Goal: Information Seeking & Learning: Learn about a topic

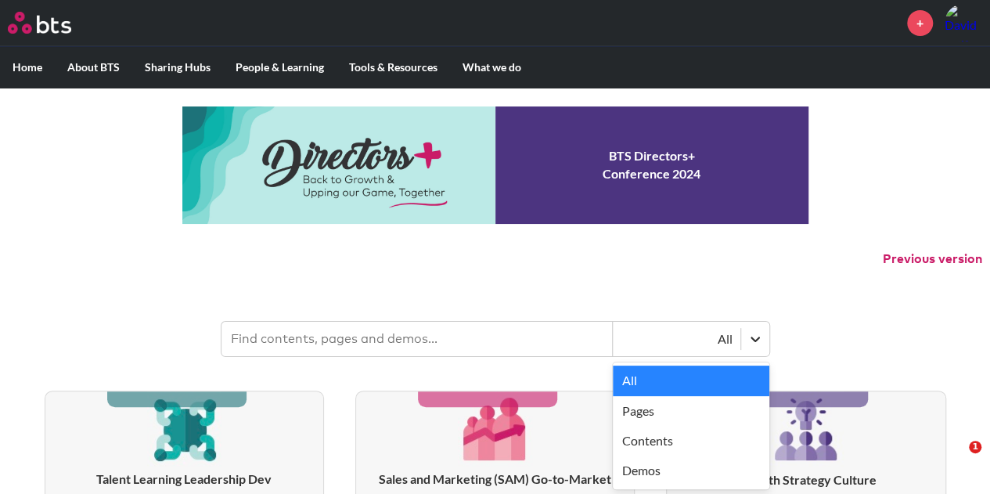
click at [756, 337] on icon at bounding box center [755, 339] width 16 height 16
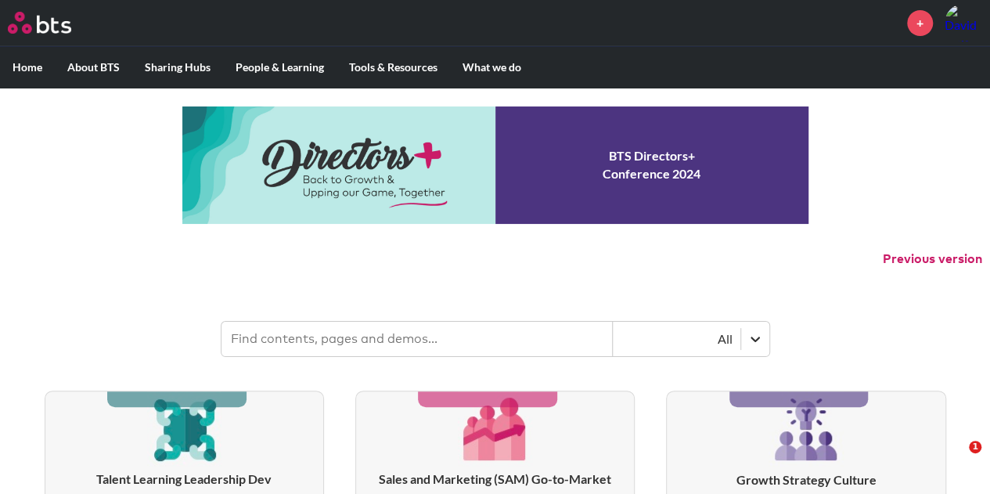
click at [756, 337] on icon at bounding box center [755, 339] width 16 height 16
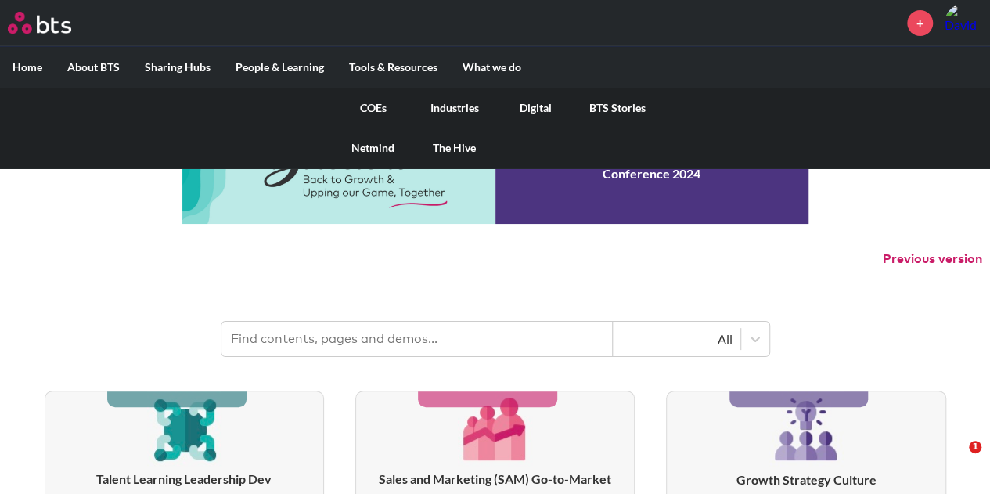
click at [604, 103] on link "BTS Stories" at bounding box center [617, 108] width 81 height 41
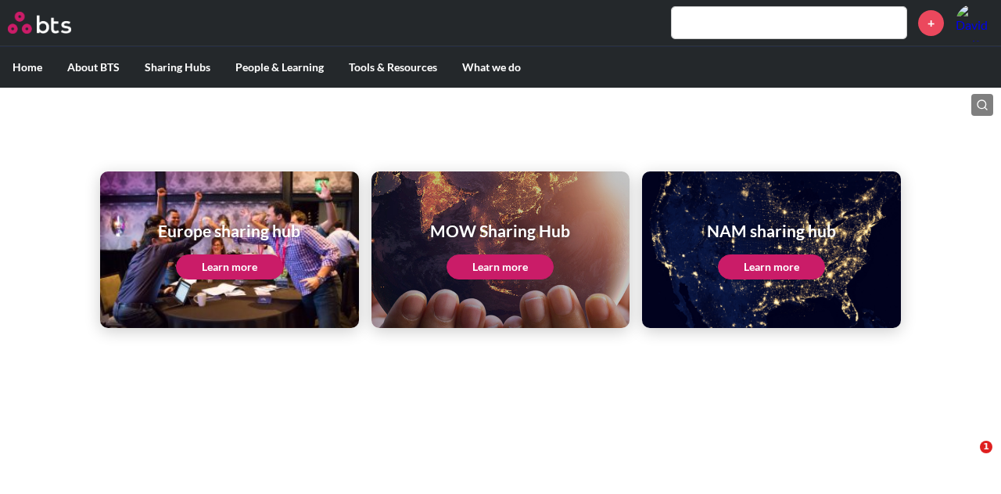
click at [505, 269] on link "Learn more" at bounding box center [500, 266] width 107 height 25
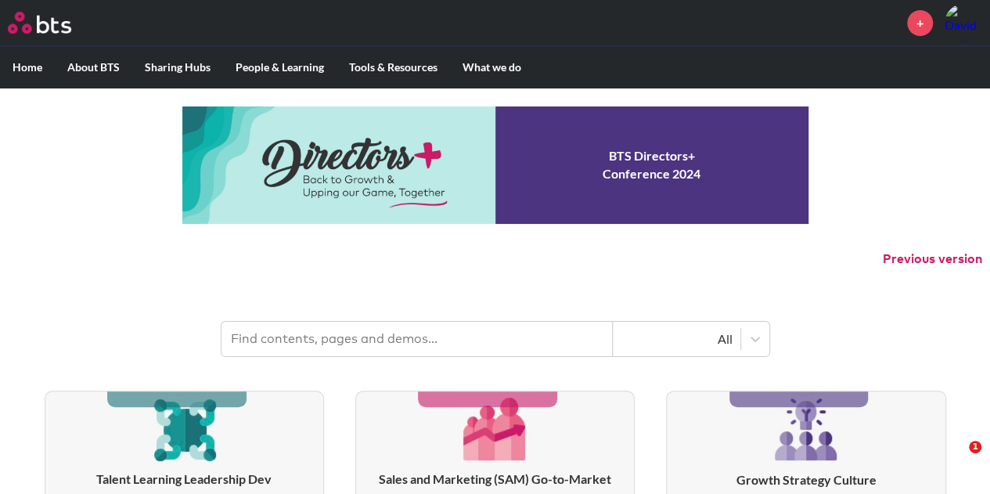
click at [322, 340] on input "text" at bounding box center [416, 339] width 391 height 34
type input "case studies"
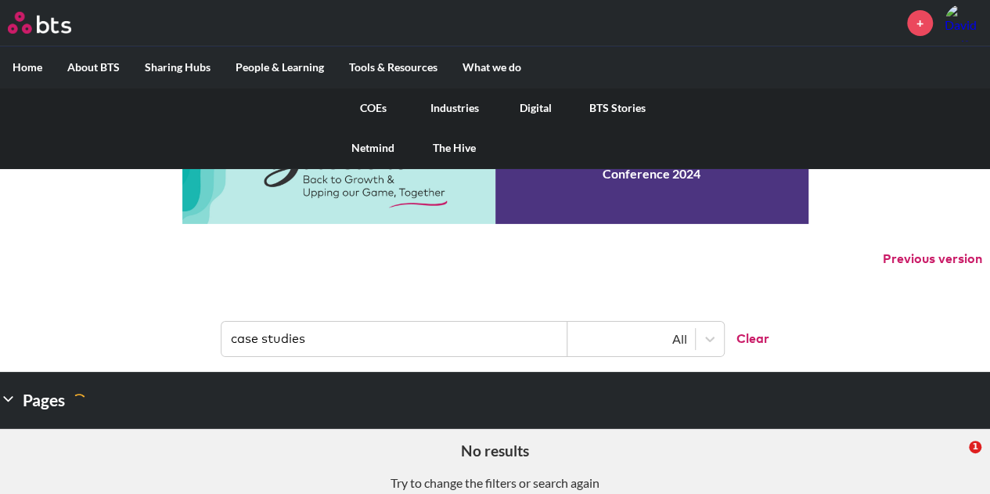
click at [371, 108] on link "COEs" at bounding box center [372, 108] width 81 height 41
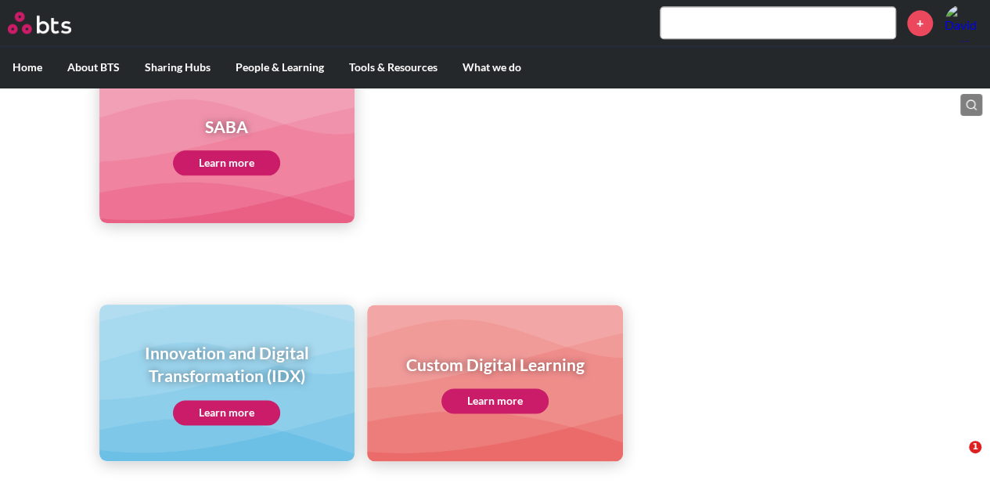
scroll to position [941, 0]
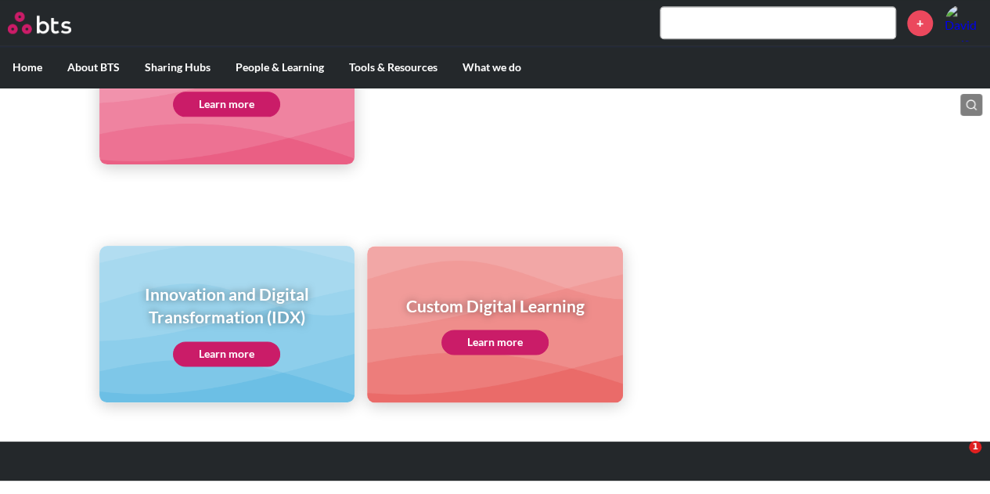
click at [236, 353] on link "Learn more" at bounding box center [226, 353] width 107 height 25
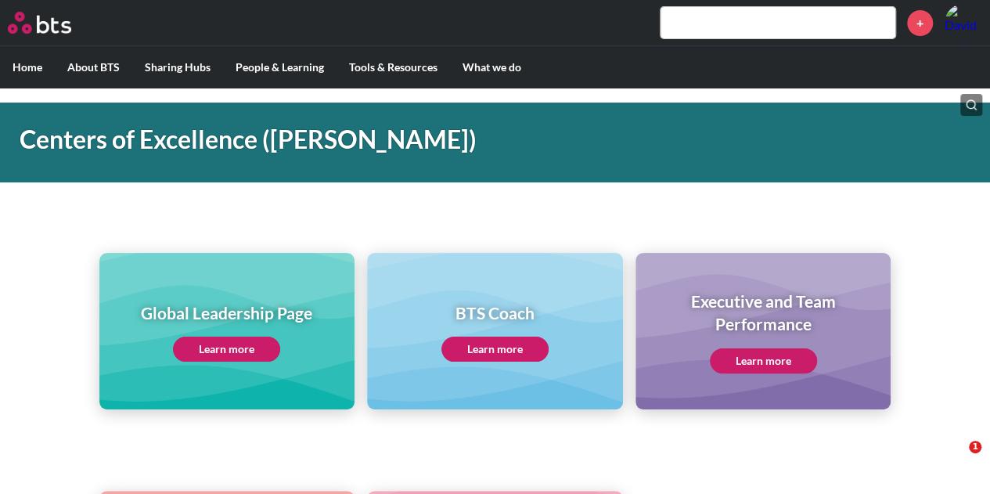
scroll to position [51, 0]
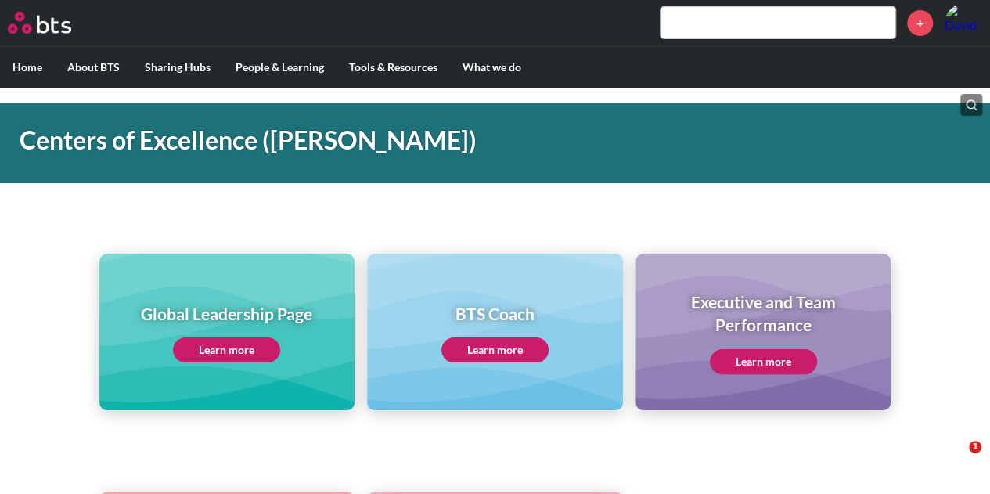
click at [235, 343] on link "Learn more" at bounding box center [226, 349] width 107 height 25
click at [516, 352] on link "Learn more" at bounding box center [494, 349] width 107 height 25
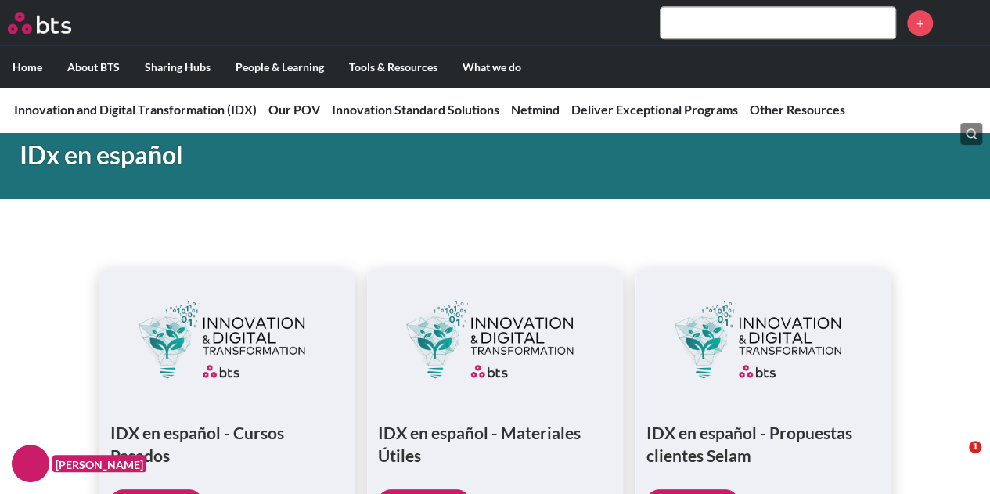
scroll to position [3809, 0]
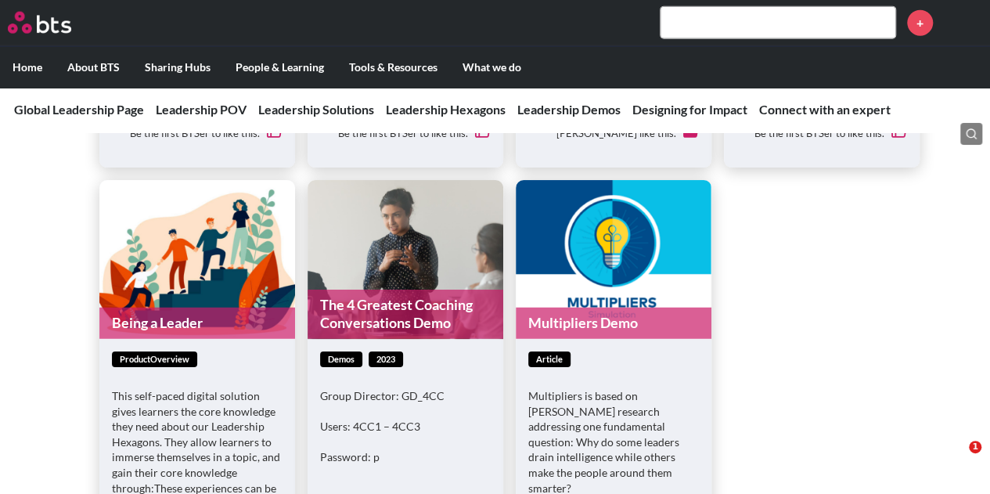
scroll to position [4884, 0]
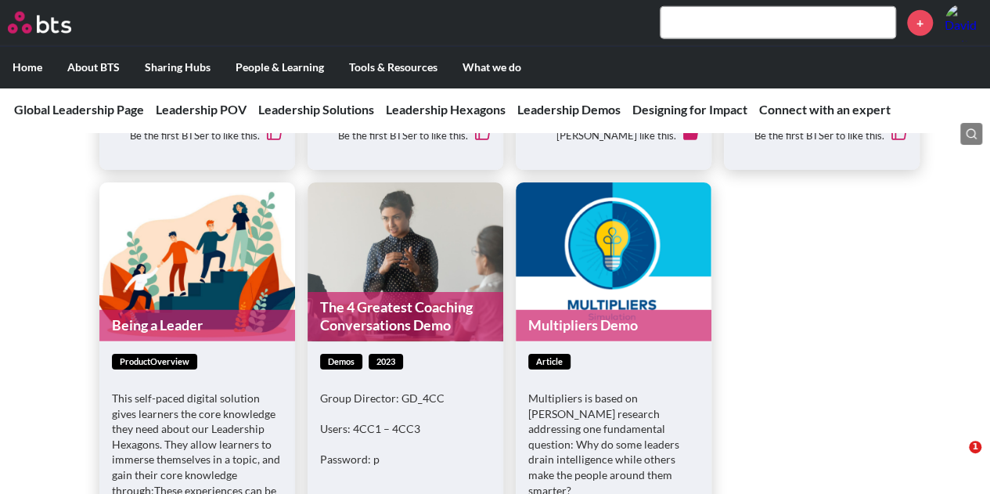
click at [415, 303] on link "The 4 Greatest Coaching Conversations Demo" at bounding box center [405, 316] width 196 height 49
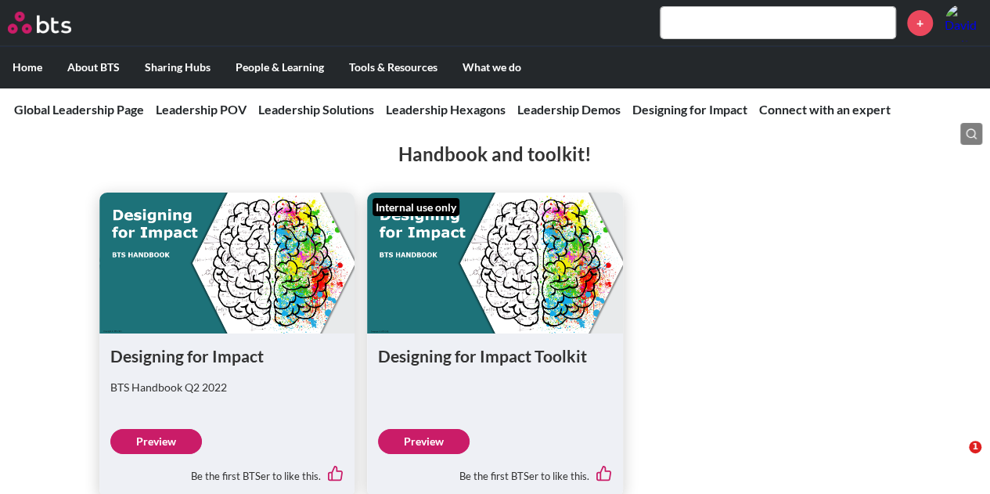
scroll to position [5597, 0]
click at [419, 428] on link "Preview" at bounding box center [424, 440] width 92 height 25
click at [405, 428] on link "Preview" at bounding box center [424, 440] width 92 height 25
click at [164, 428] on link "Preview" at bounding box center [156, 440] width 92 height 25
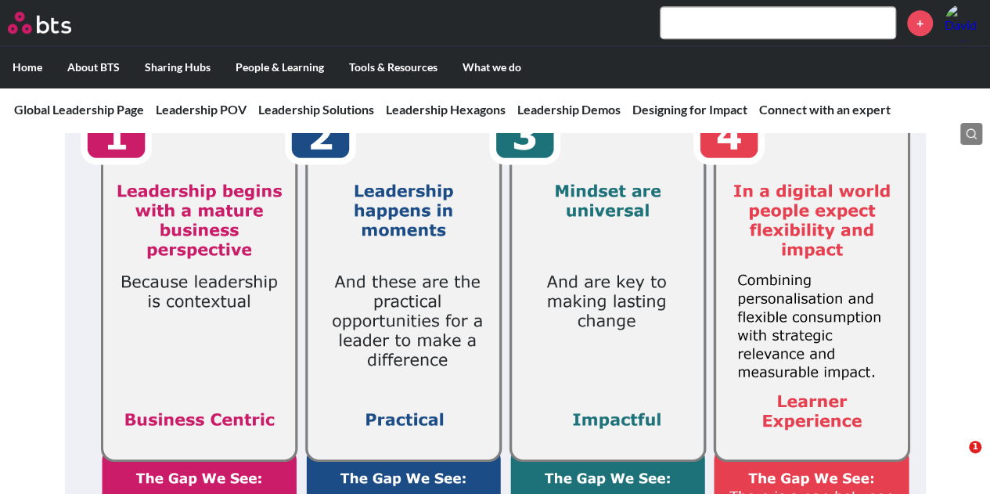
scroll to position [0, 0]
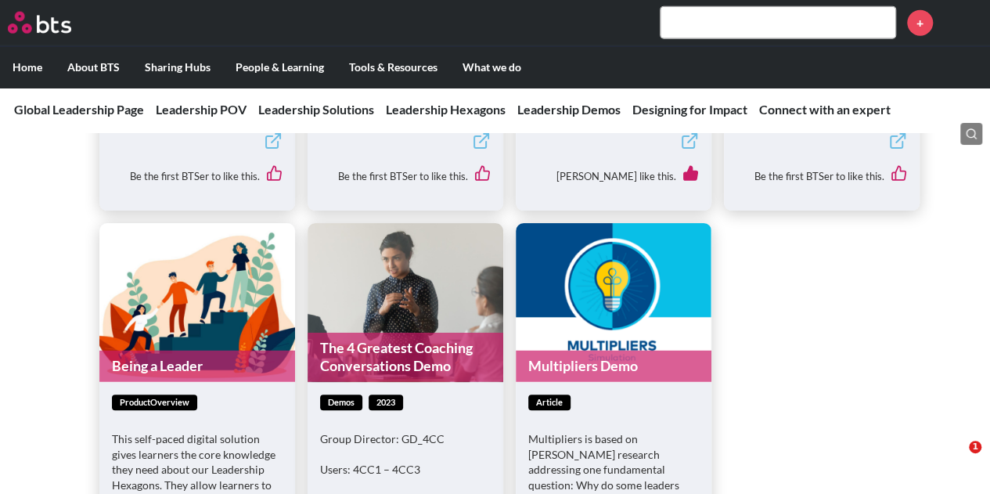
scroll to position [5084, 0]
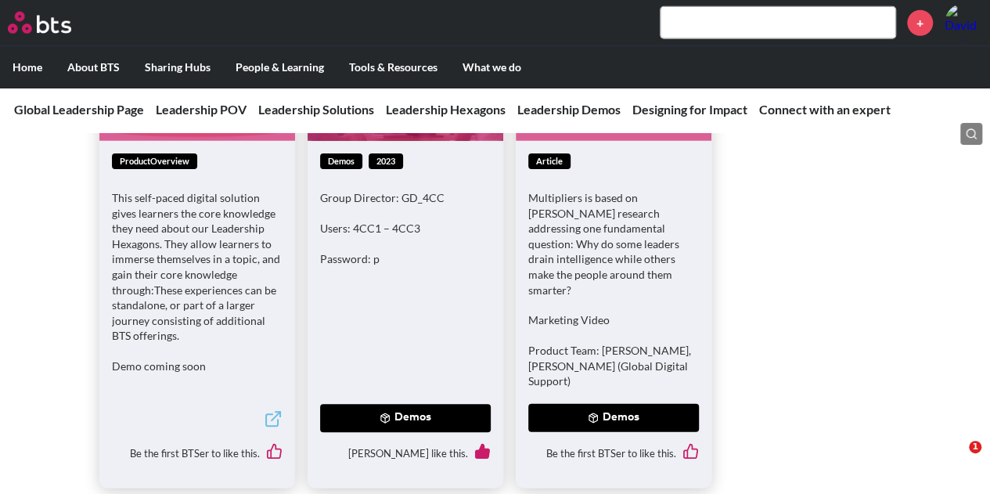
click at [411, 404] on button "Demos" at bounding box center [405, 418] width 171 height 28
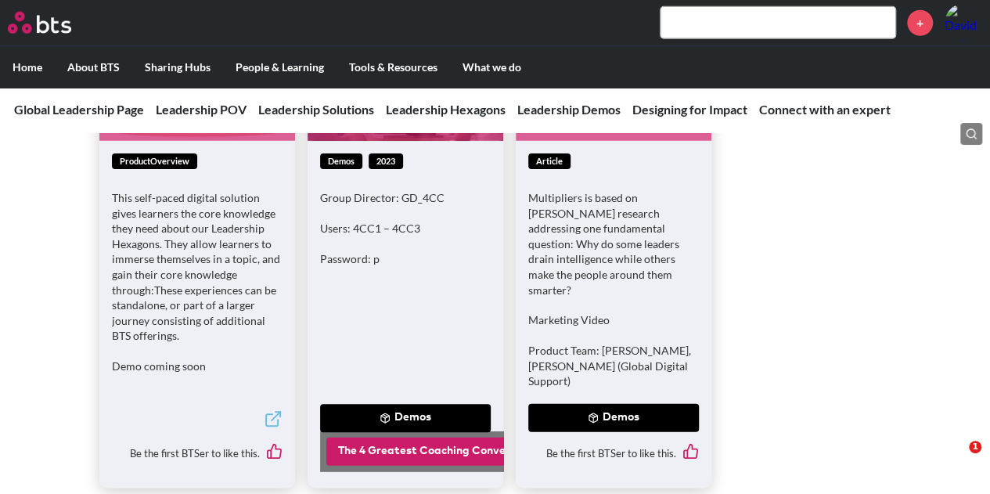
click at [427, 437] on button "The 4 Greatest Coaching Conversations Demo" at bounding box center [460, 451] width 268 height 28
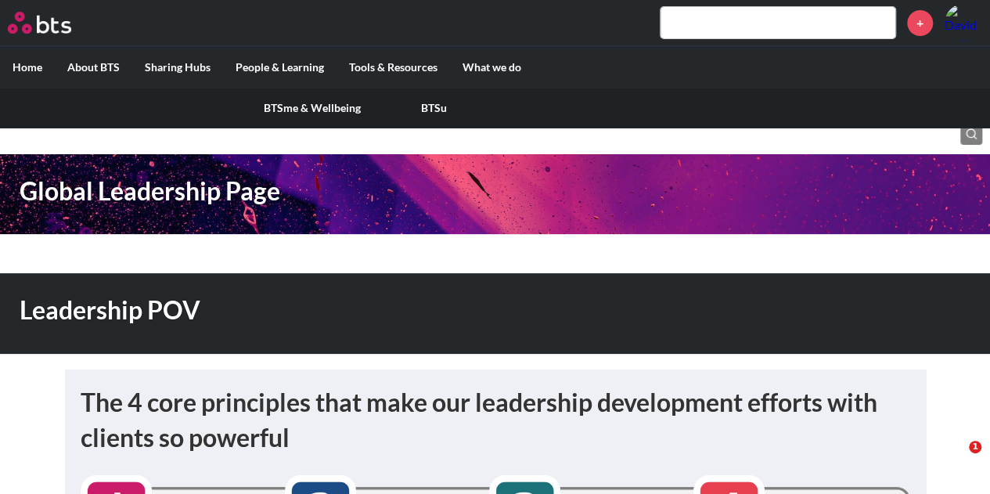
click at [441, 106] on link "BTSu" at bounding box center [434, 108] width 122 height 41
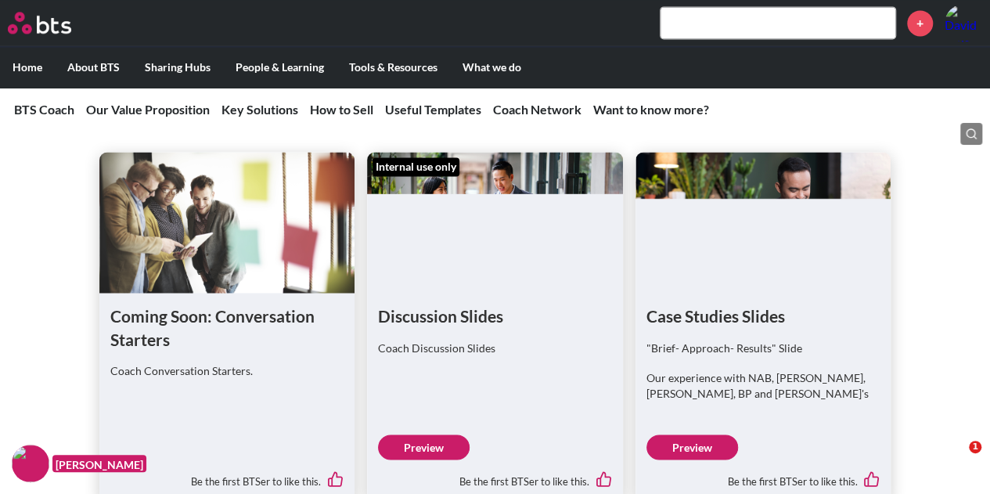
scroll to position [4146, 0]
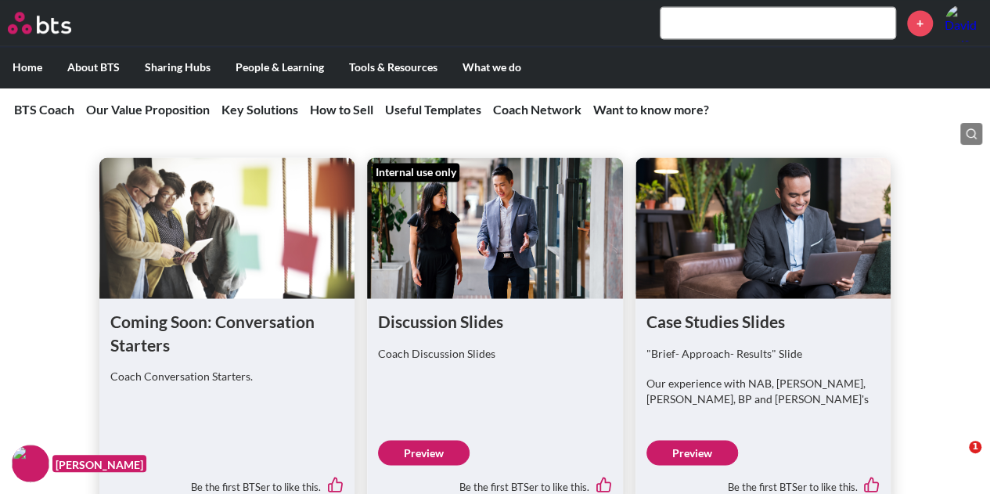
click at [678, 440] on link "Preview" at bounding box center [692, 452] width 92 height 25
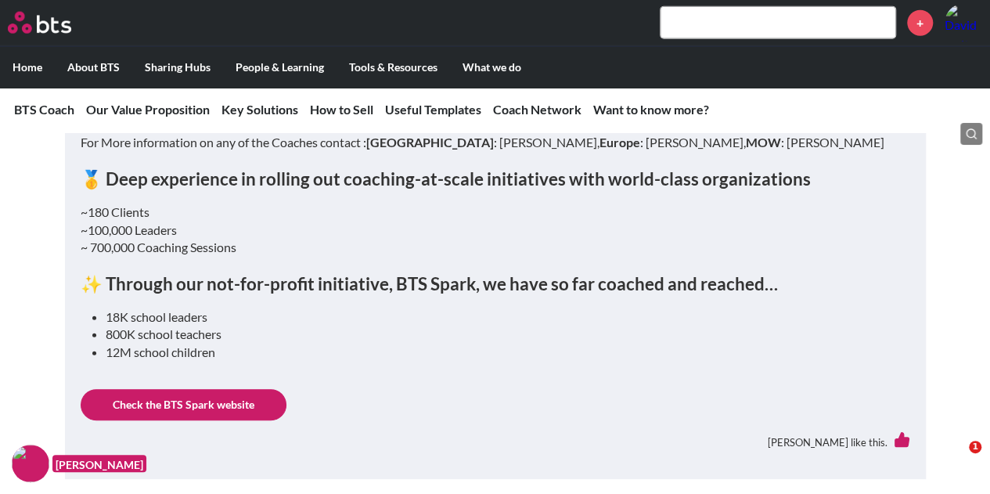
scroll to position [7884, 0]
